Goal: Information Seeking & Learning: Find specific page/section

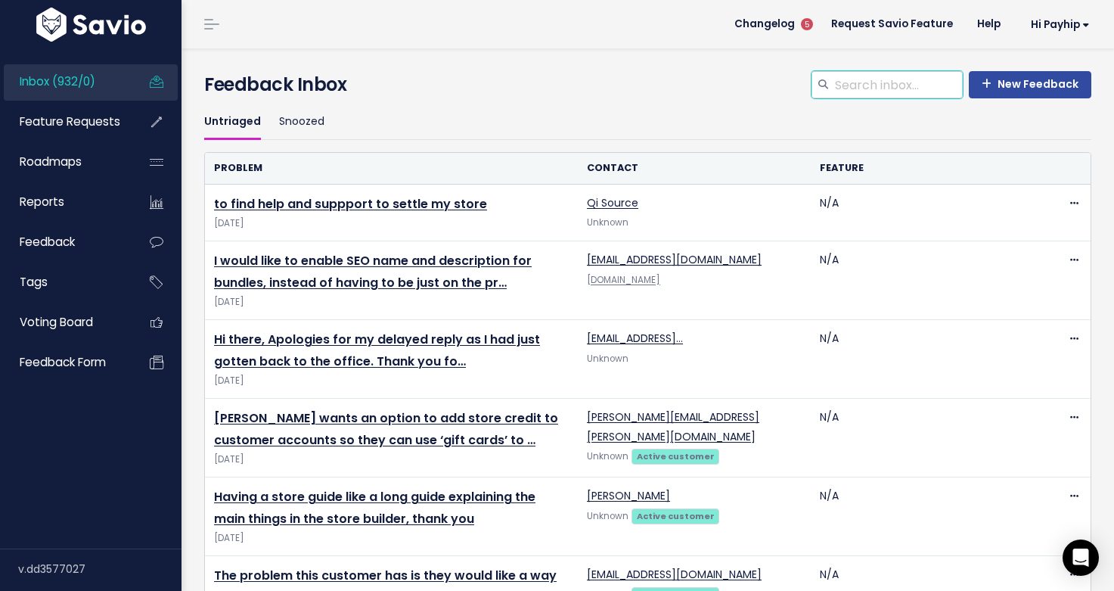
click at [855, 83] on input "search" at bounding box center [897, 84] width 129 height 27
type input "invoice"
click at [61, 126] on span "Feature Requests" at bounding box center [70, 121] width 101 height 16
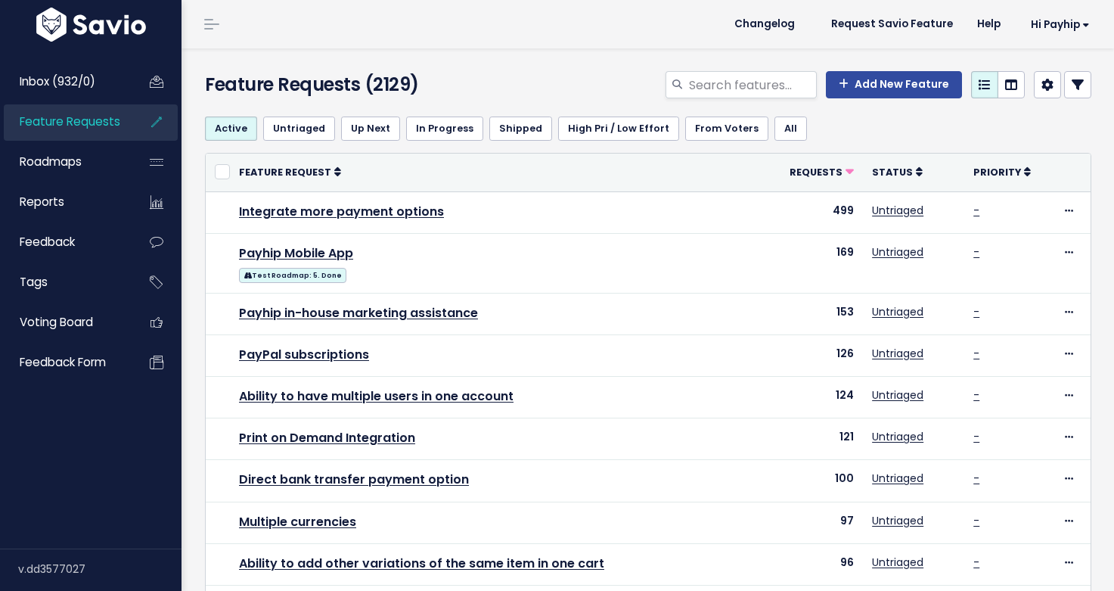
select select
click at [1075, 88] on icon at bounding box center [1078, 85] width 12 height 12
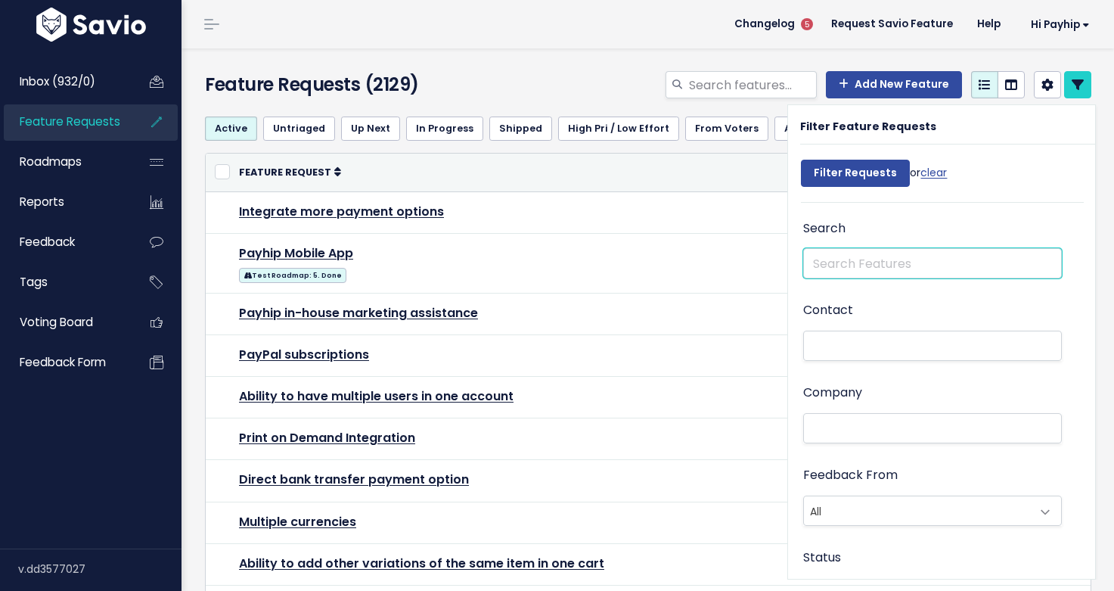
click at [848, 265] on input "text" at bounding box center [932, 263] width 259 height 30
type input "invoice"
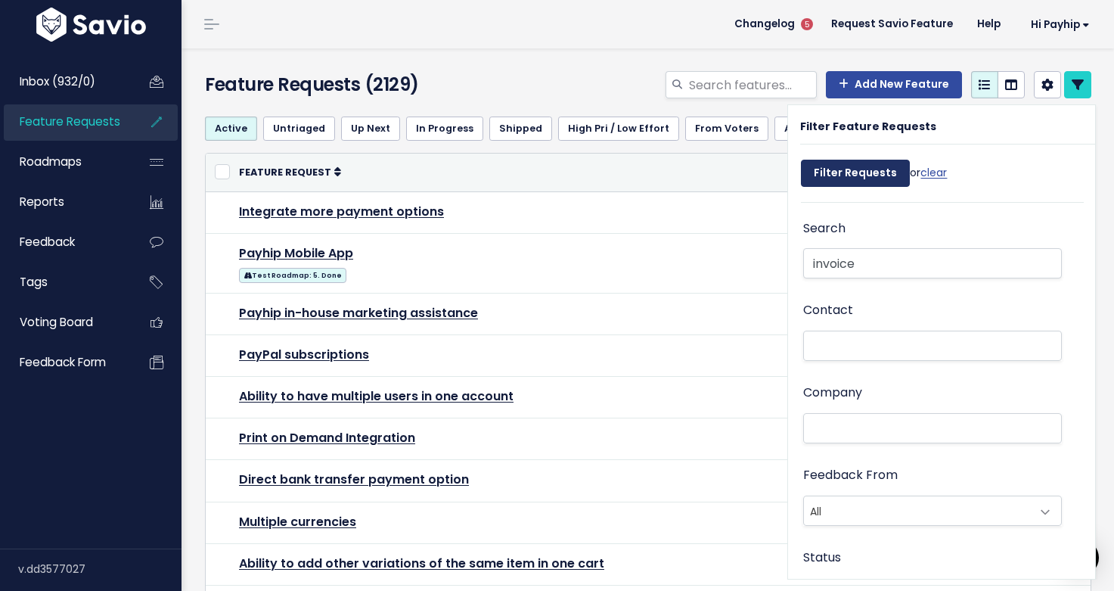
click at [865, 179] on input "Filter Requests" at bounding box center [855, 173] width 109 height 27
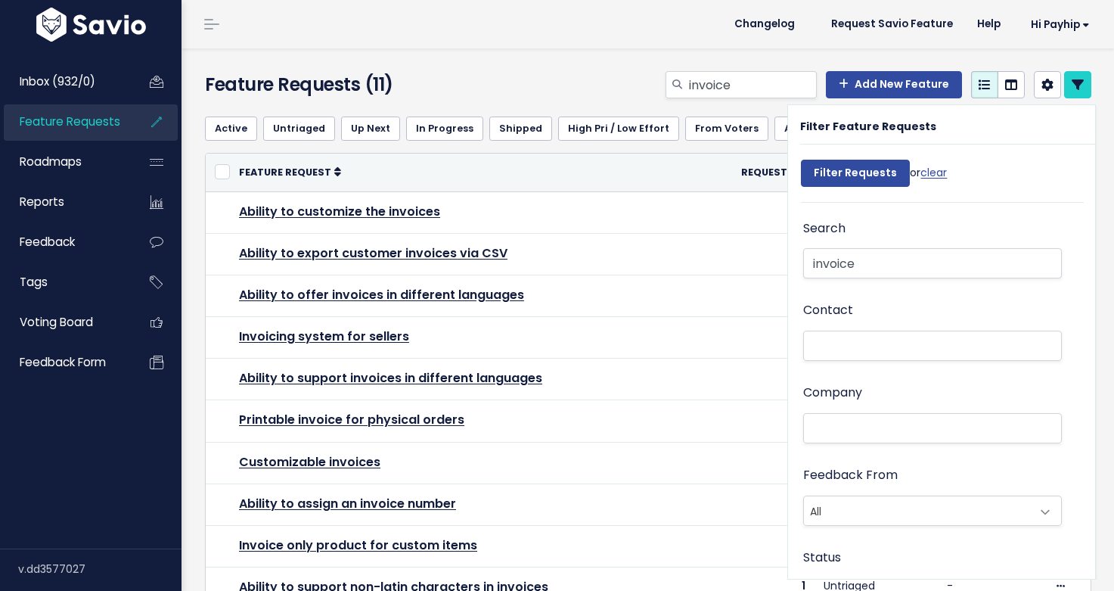
select select
click at [1081, 90] on icon at bounding box center [1078, 85] width 12 height 12
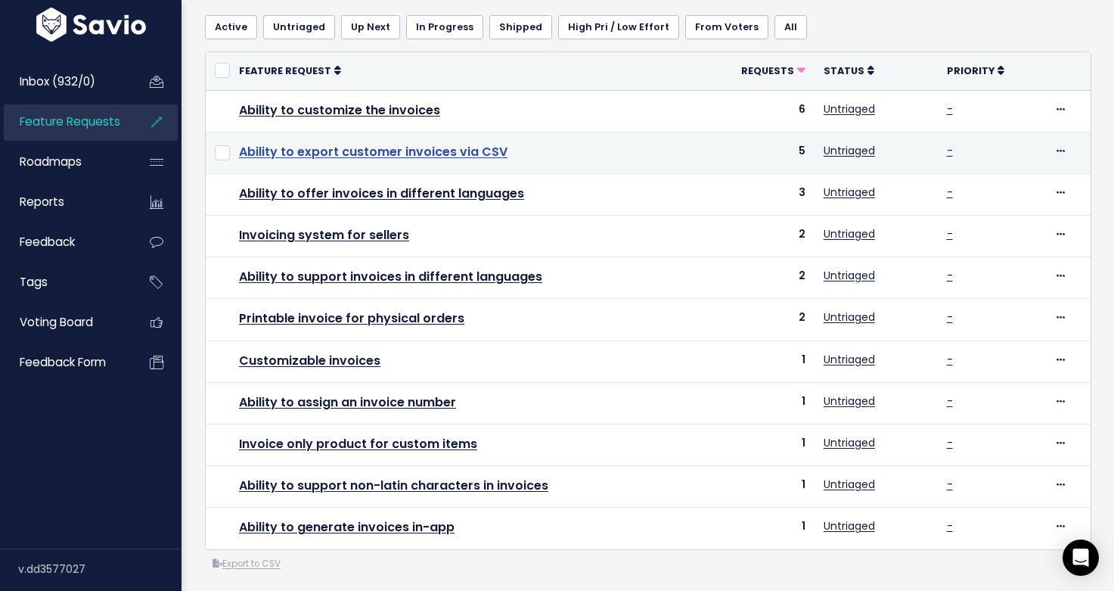
scroll to position [107, 0]
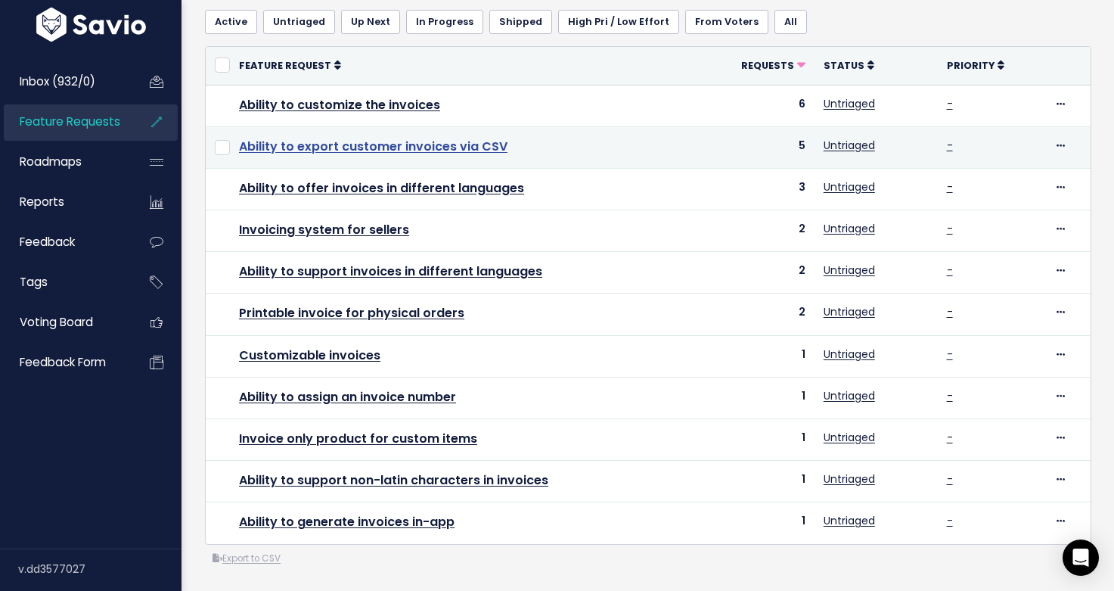
click at [397, 147] on link "Ability to export customer invoices via CSV" at bounding box center [373, 146] width 268 height 17
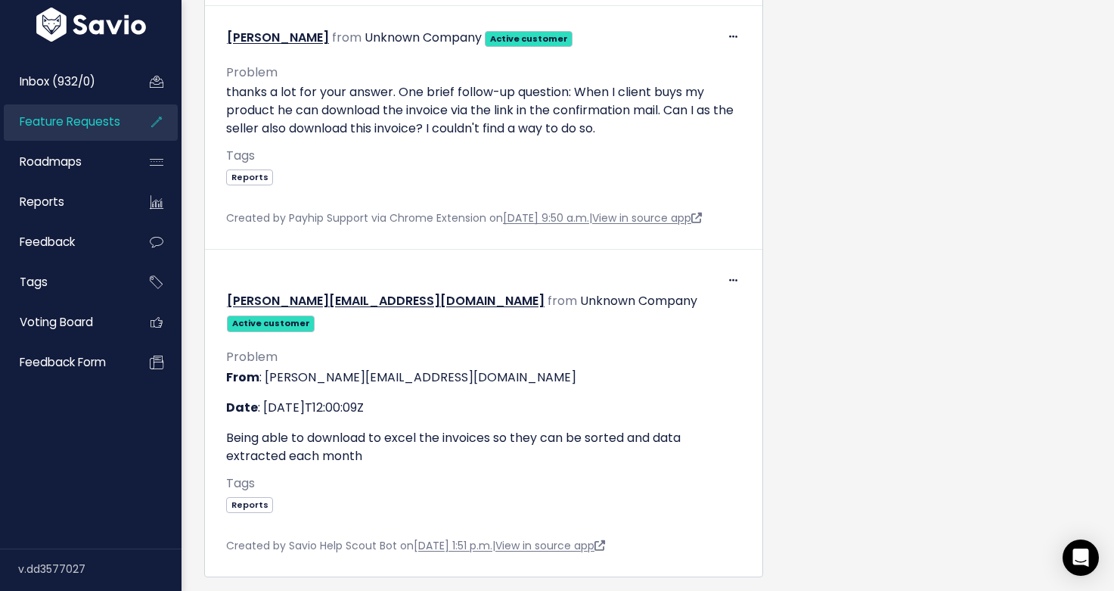
scroll to position [1394, 0]
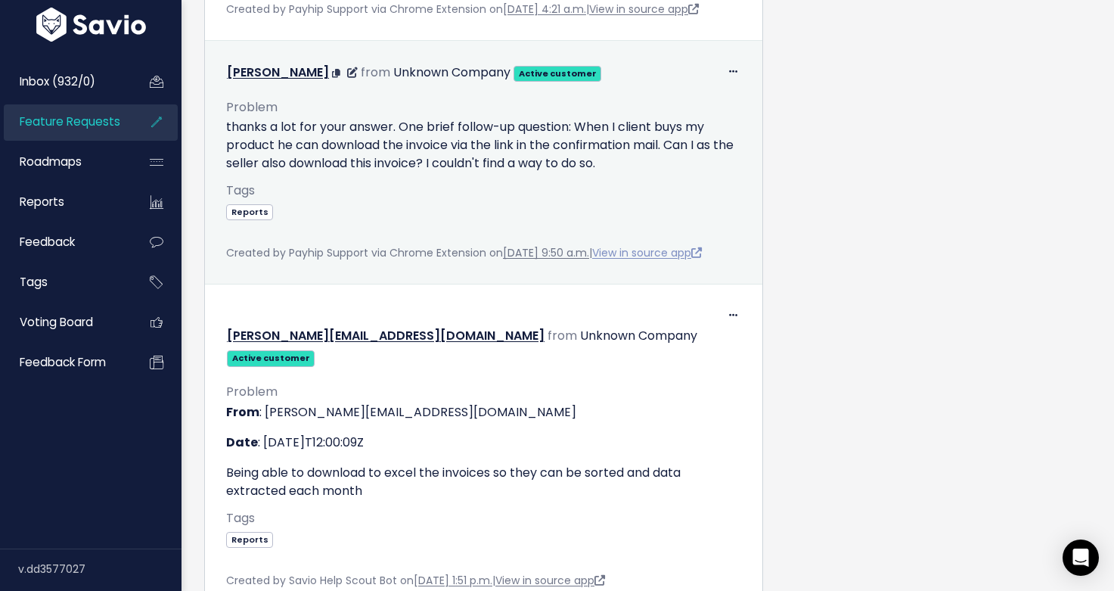
click at [657, 260] on link "View in source app" at bounding box center [647, 252] width 110 height 15
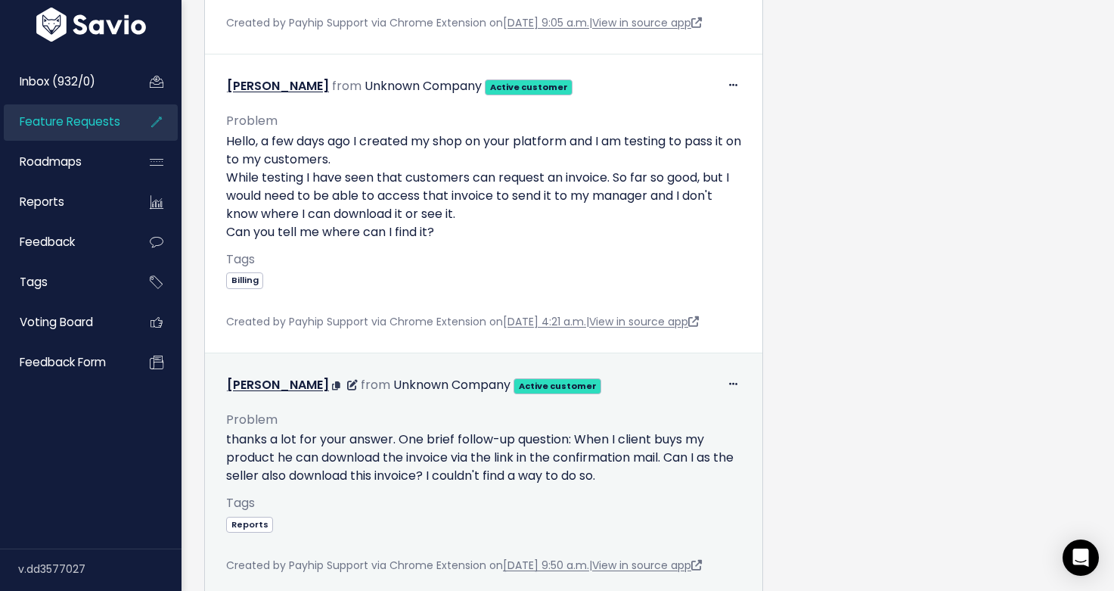
scroll to position [1070, 0]
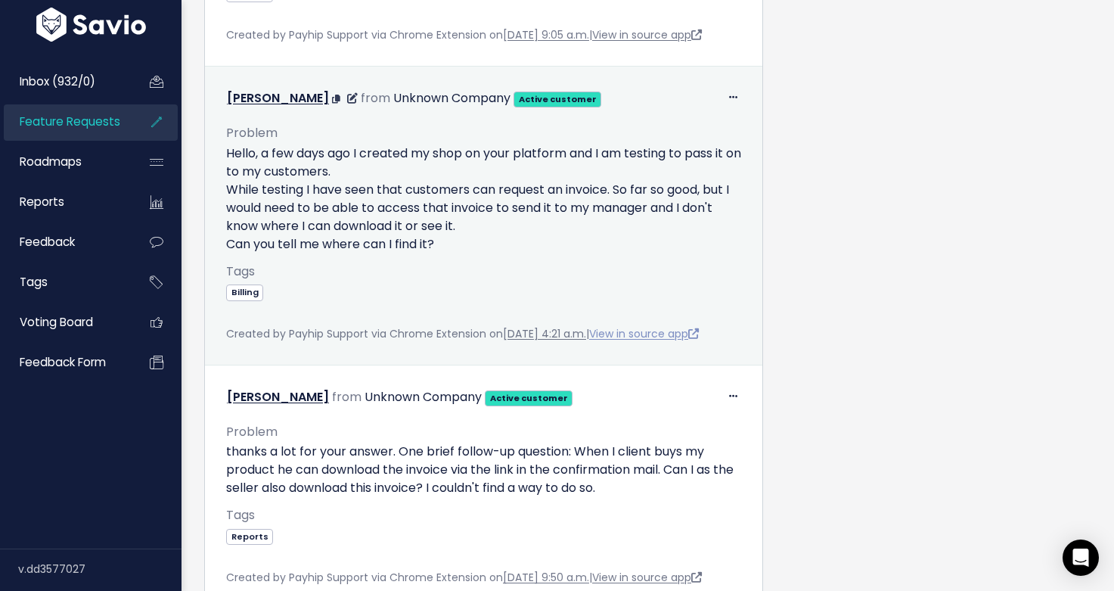
click at [678, 341] on link "View in source app" at bounding box center [644, 333] width 110 height 15
